Goal: Information Seeking & Learning: Learn about a topic

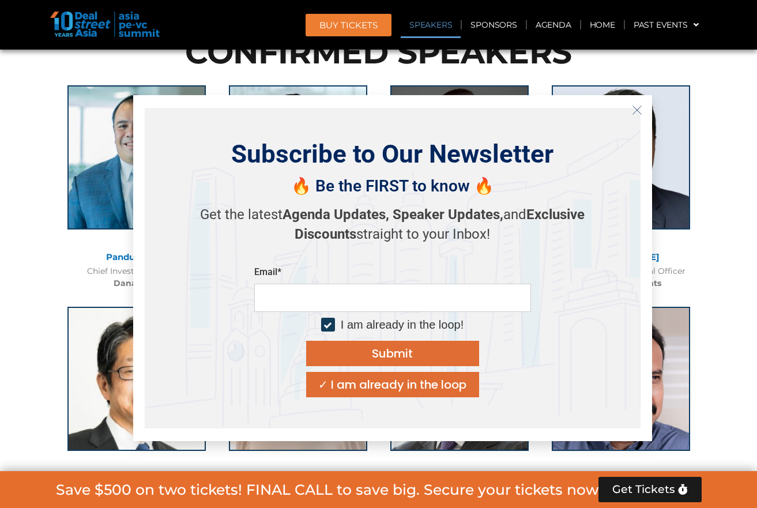
scroll to position [1269, 0]
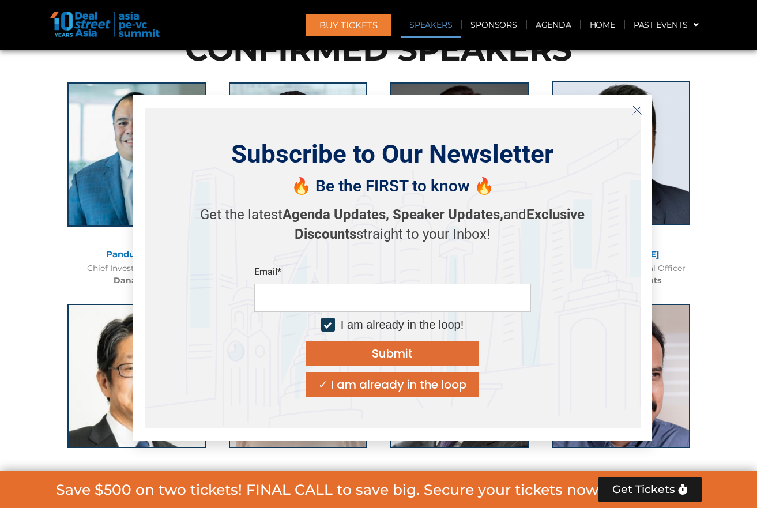
click at [638, 106] on icon "Close" at bounding box center [637, 110] width 10 height 10
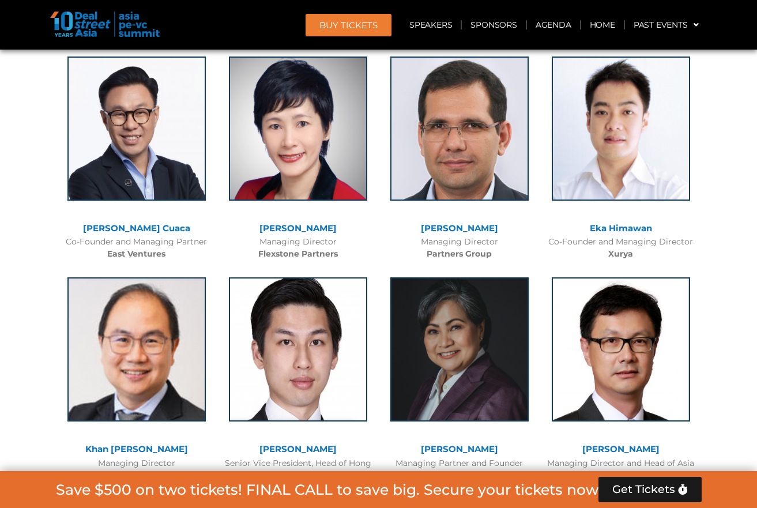
scroll to position [2480, 0]
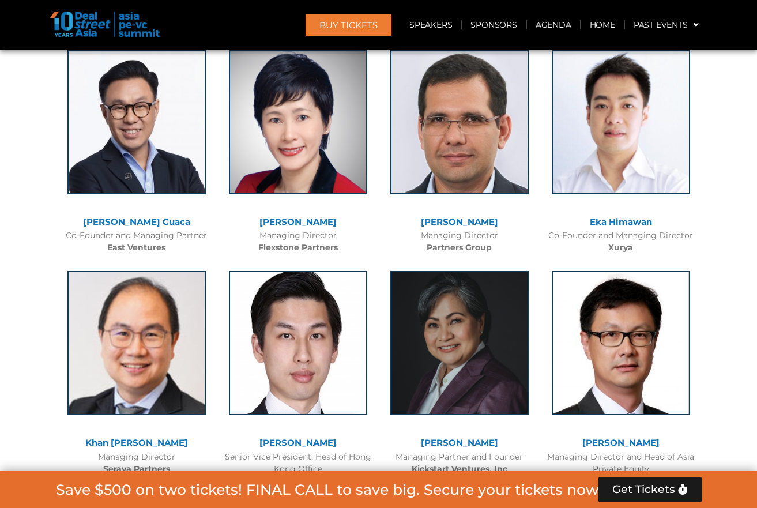
click at [85, 27] on img at bounding box center [105, 24] width 110 height 25
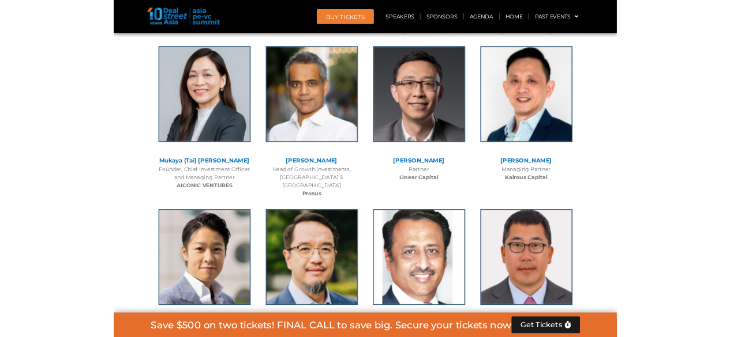
scroll to position [5018, 0]
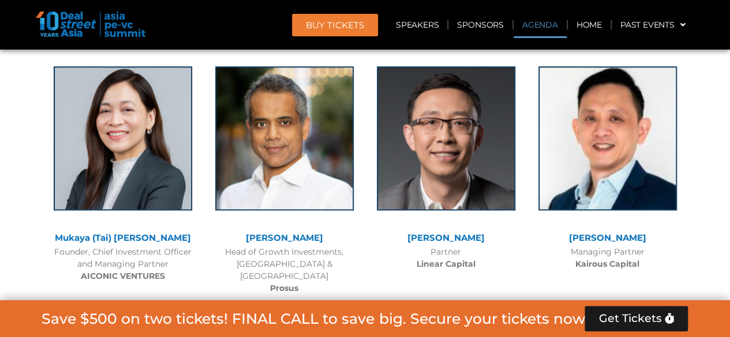
click at [543, 24] on link "Agenda" at bounding box center [539, 25] width 53 height 27
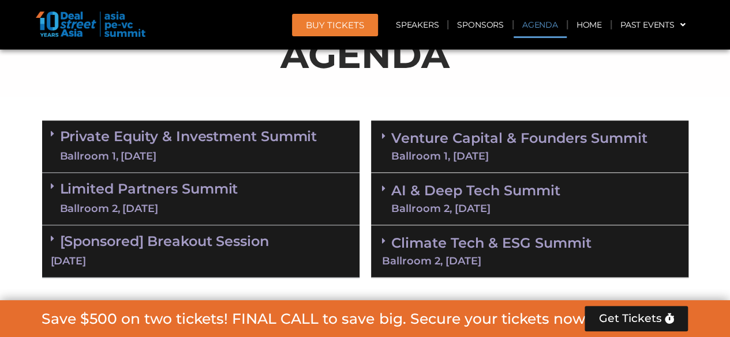
scroll to position [661, 0]
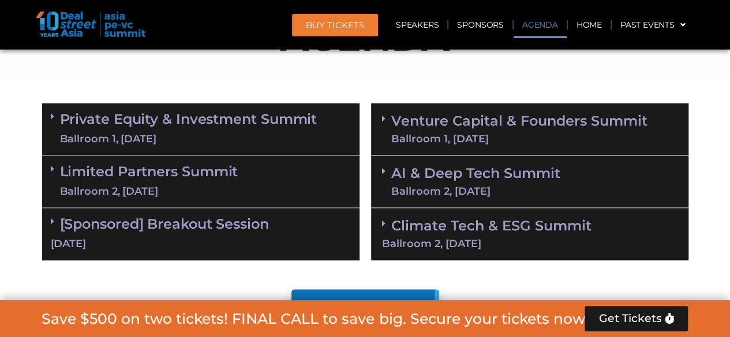
click at [155, 174] on link "Limited Partners [GEOGRAPHIC_DATA] 2, [DATE]" at bounding box center [149, 181] width 178 height 35
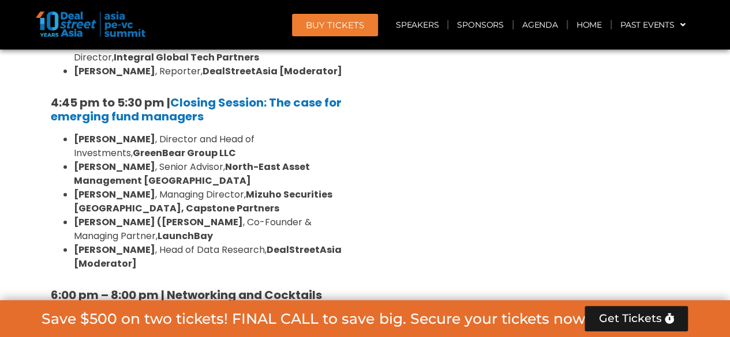
scroll to position [1872, 0]
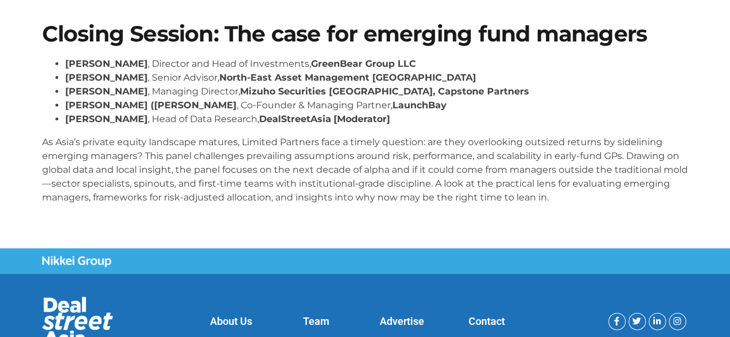
scroll to position [115, 0]
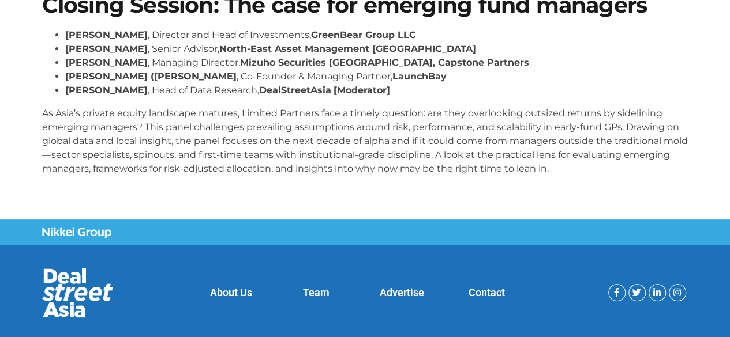
drag, startPoint x: 285, startPoint y: 62, endPoint x: 304, endPoint y: 56, distance: 19.3
click at [286, 62] on strong "Mizuho Securities [GEOGRAPHIC_DATA], Capstone Partners" at bounding box center [384, 62] width 289 height 11
click at [309, 52] on strong "North-East Asset Management [GEOGRAPHIC_DATA]" at bounding box center [347, 48] width 257 height 11
click at [318, 37] on strong "GreenBear Group LLC" at bounding box center [363, 34] width 105 height 11
click at [123, 40] on li "Vishnu Amble , Director and Head of Investments, GreenBear Group LLC" at bounding box center [376, 35] width 623 height 14
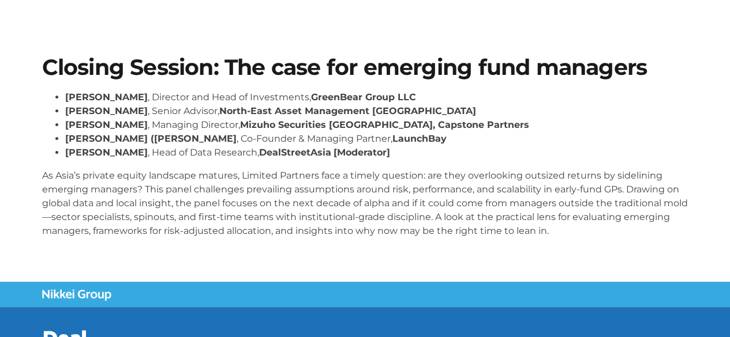
scroll to position [0, 0]
